Goal: Transaction & Acquisition: Book appointment/travel/reservation

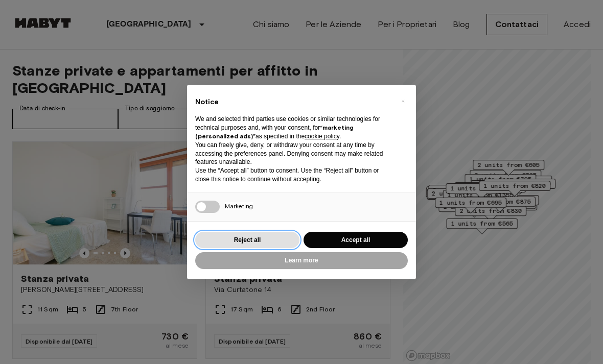
click at [223, 238] on button "Reject all" at bounding box center [247, 240] width 104 height 17
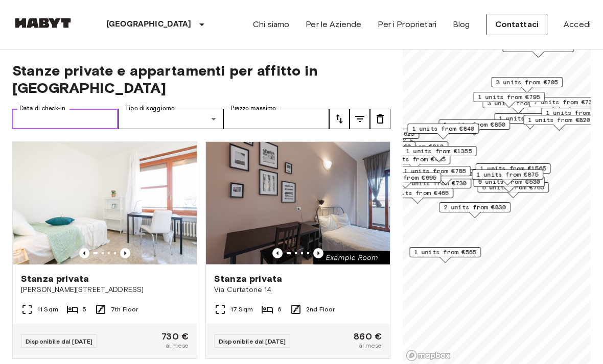
click at [41, 109] on input "Data di check-in" at bounding box center [65, 119] width 106 height 20
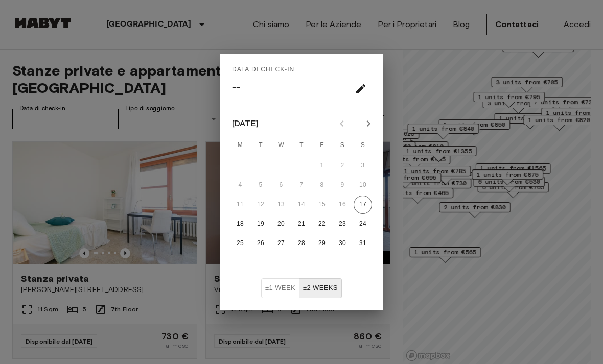
click at [364, 123] on icon "Next month" at bounding box center [368, 124] width 12 height 12
click at [364, 118] on icon "Next month" at bounding box center [368, 124] width 12 height 12
click at [368, 121] on icon "Next month" at bounding box center [368, 124] width 12 height 12
click at [368, 121] on icon "Next month" at bounding box center [369, 124] width 4 height 6
click at [301, 165] on button "4" at bounding box center [301, 166] width 18 height 18
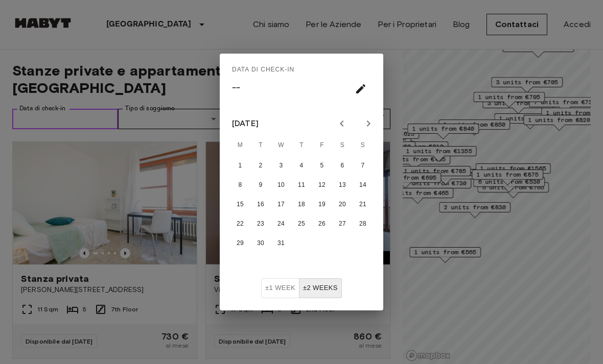
type input "**********"
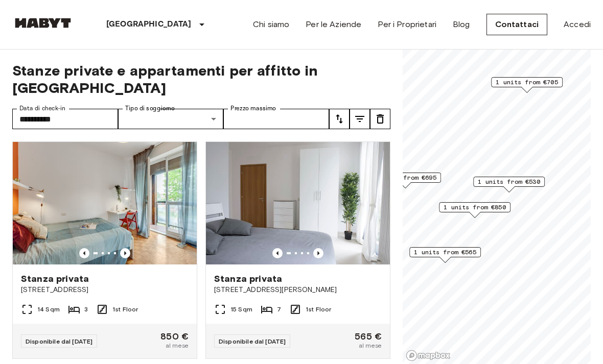
click at [153, 104] on label "Tipo di soggiorno" at bounding box center [150, 108] width 50 height 9
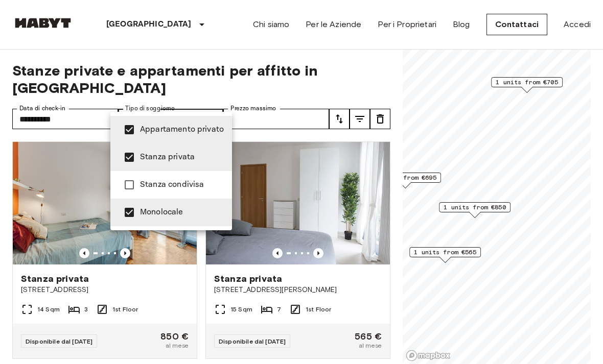
type input "**********"
click at [286, 101] on div at bounding box center [301, 182] width 603 height 364
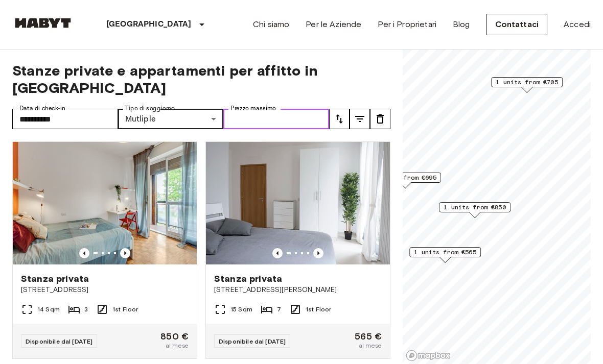
click at [271, 109] on input "Prezzo massimo" at bounding box center [276, 119] width 106 height 20
type input "****"
click at [362, 116] on icon "tune" at bounding box center [359, 119] width 9 height 6
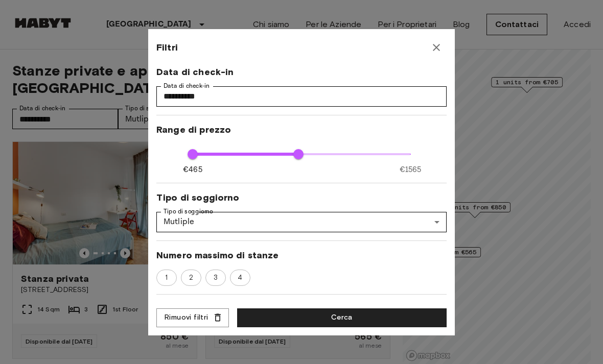
click at [312, 320] on button "Cerca" at bounding box center [342, 318] width 210 height 19
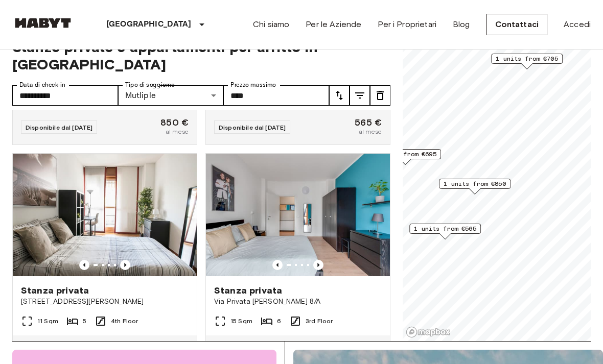
scroll to position [24, 0]
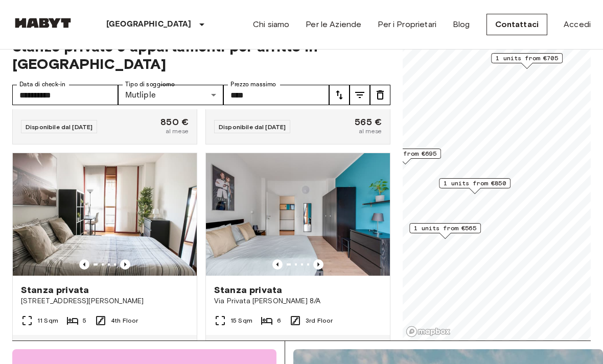
click at [85, 200] on img at bounding box center [105, 214] width 184 height 123
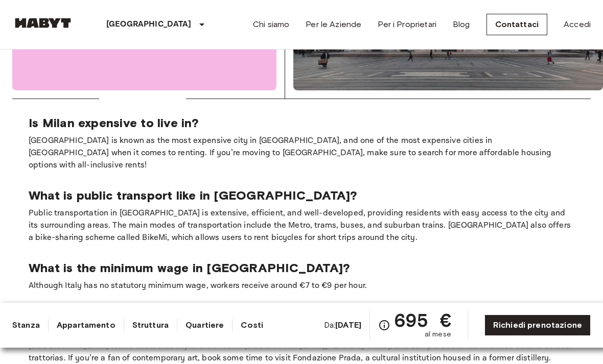
scroll to position [1652, 0]
